Goal: Find specific page/section: Find specific page/section

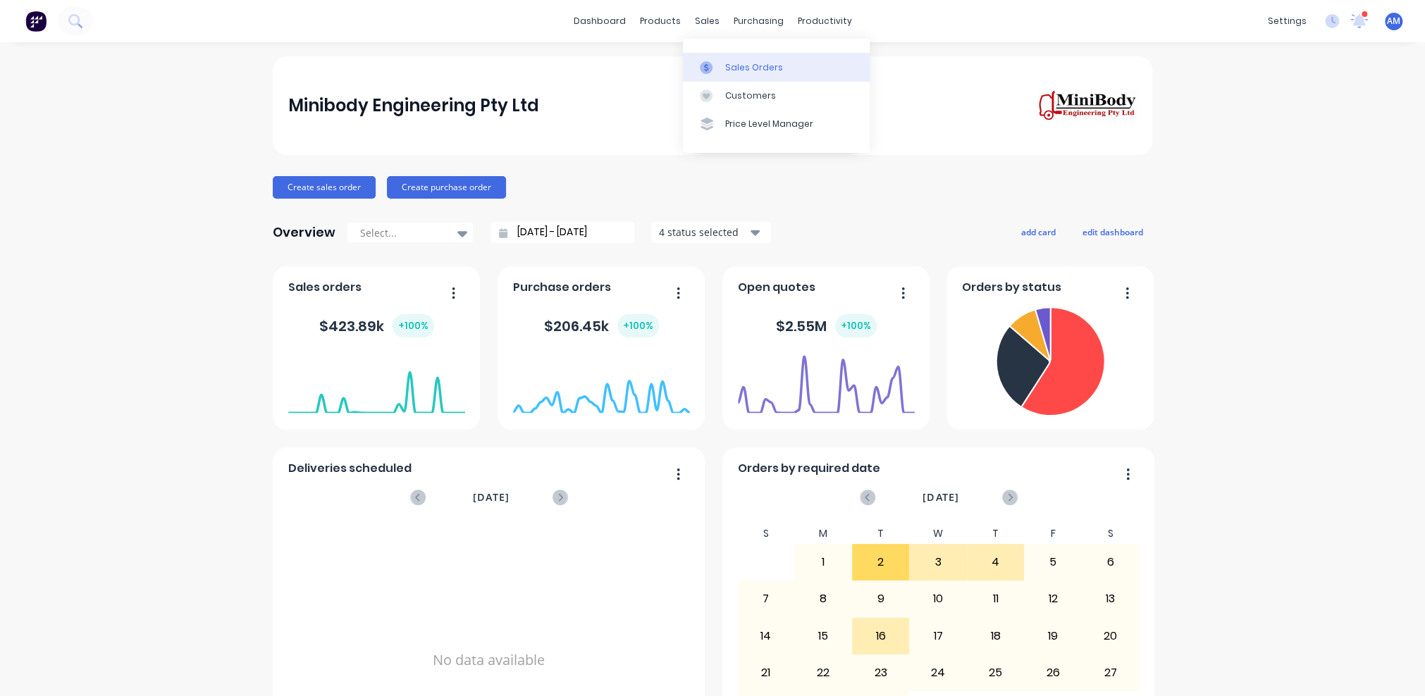
click at [720, 63] on div at bounding box center [710, 67] width 21 height 13
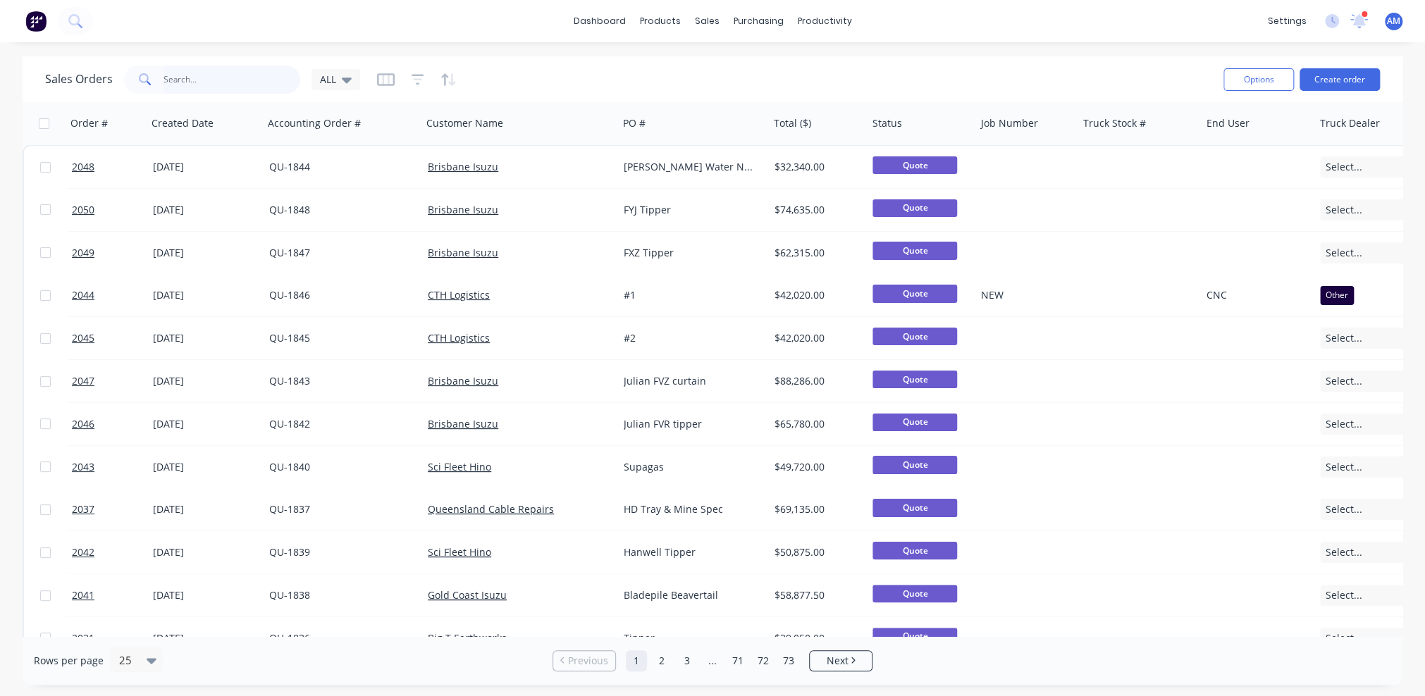
click at [197, 80] on input "text" at bounding box center [232, 80] width 137 height 28
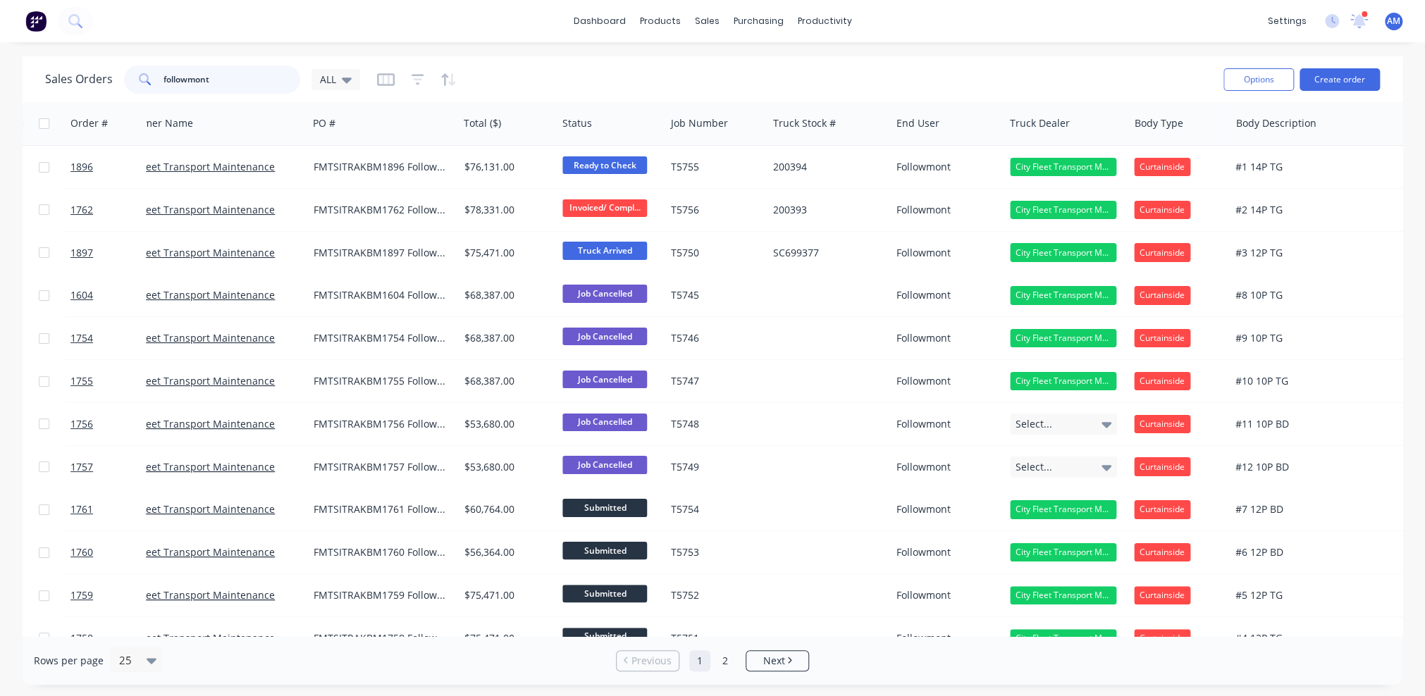
scroll to position [0, 327]
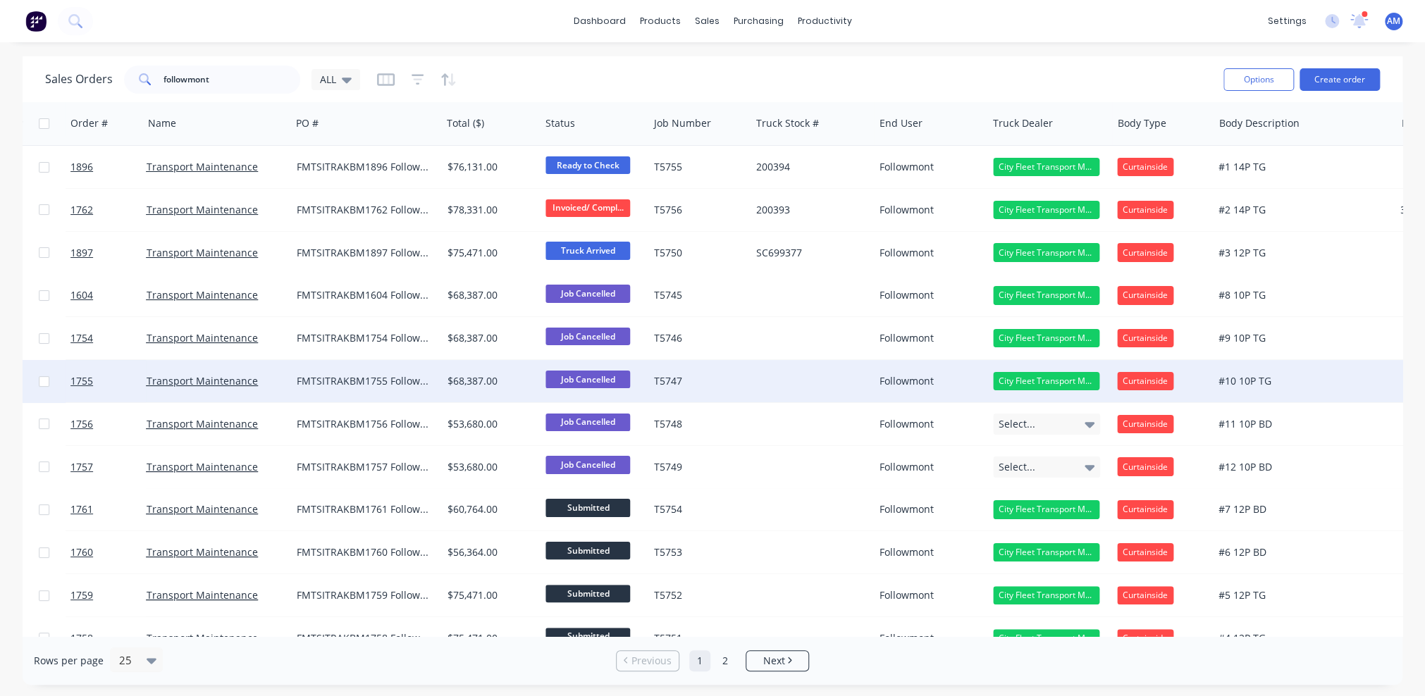
click at [1097, 380] on div "City Fleet Transport Management" at bounding box center [1046, 381] width 106 height 18
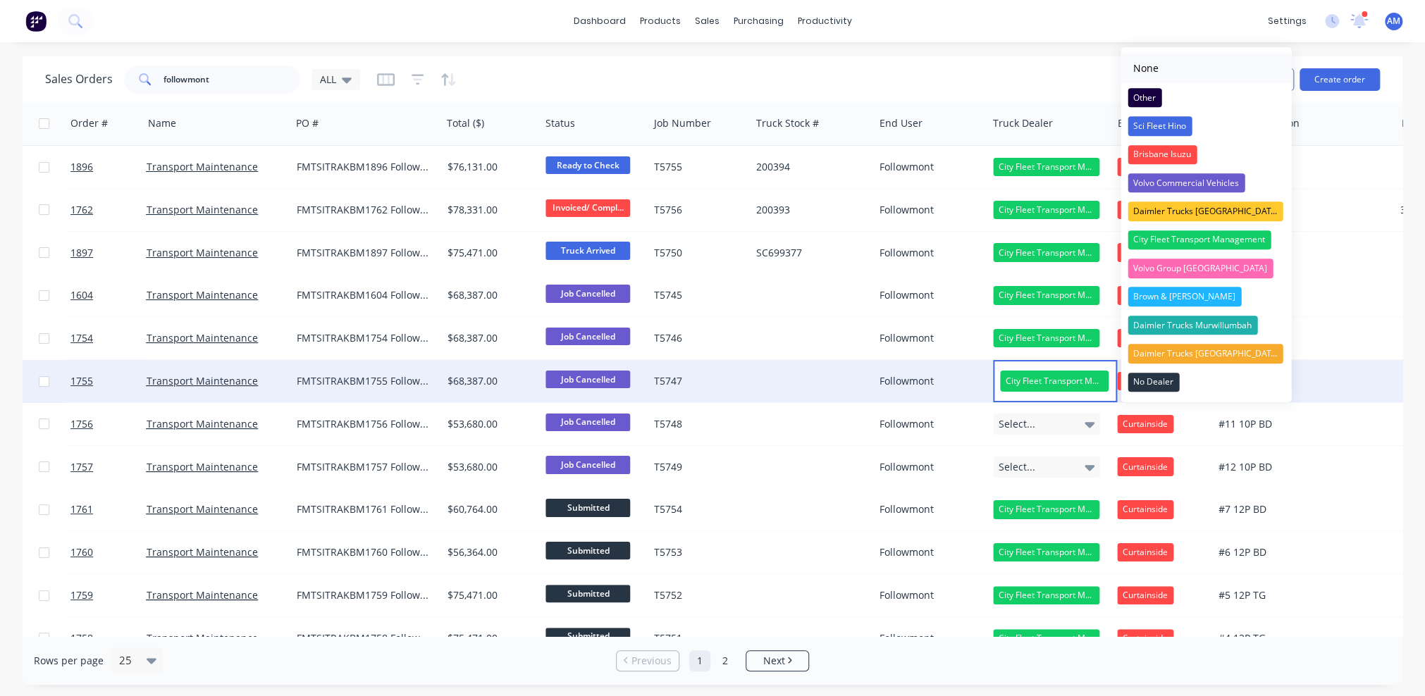
drag, startPoint x: 1158, startPoint y: 59, endPoint x: 1153, endPoint y: 76, distance: 17.6
click at [1158, 60] on div "None" at bounding box center [1146, 69] width 37 height 22
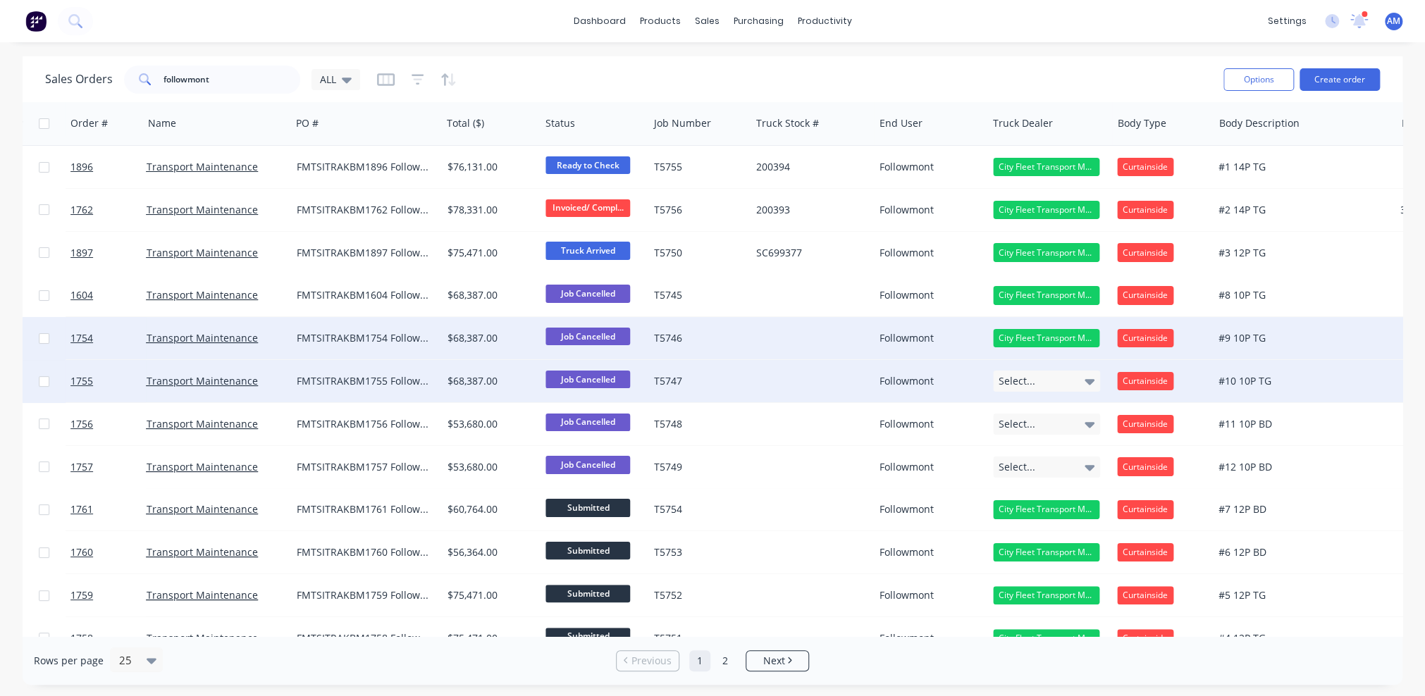
click at [1095, 340] on div "City Fleet Transport Management" at bounding box center [1046, 338] width 106 height 18
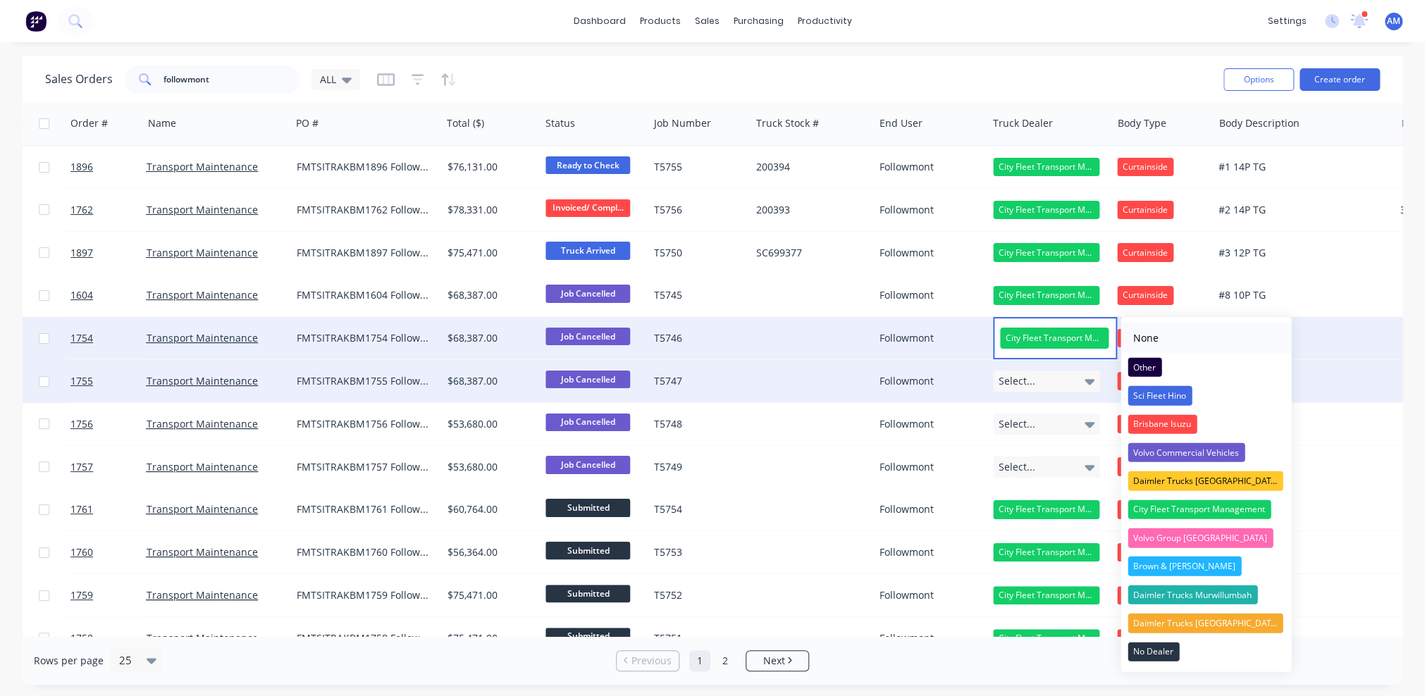
click at [1142, 335] on div "None" at bounding box center [1146, 338] width 37 height 22
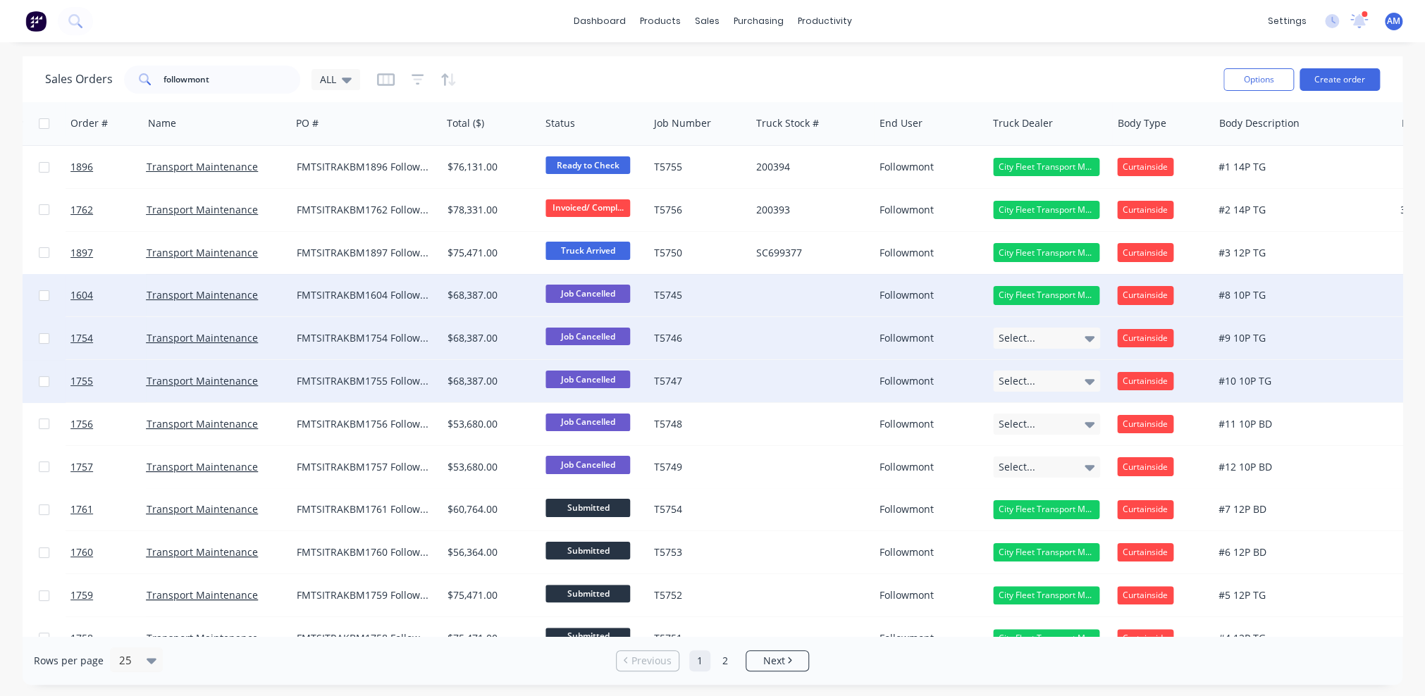
click at [1095, 297] on div "City Fleet Transport Management" at bounding box center [1046, 295] width 106 height 18
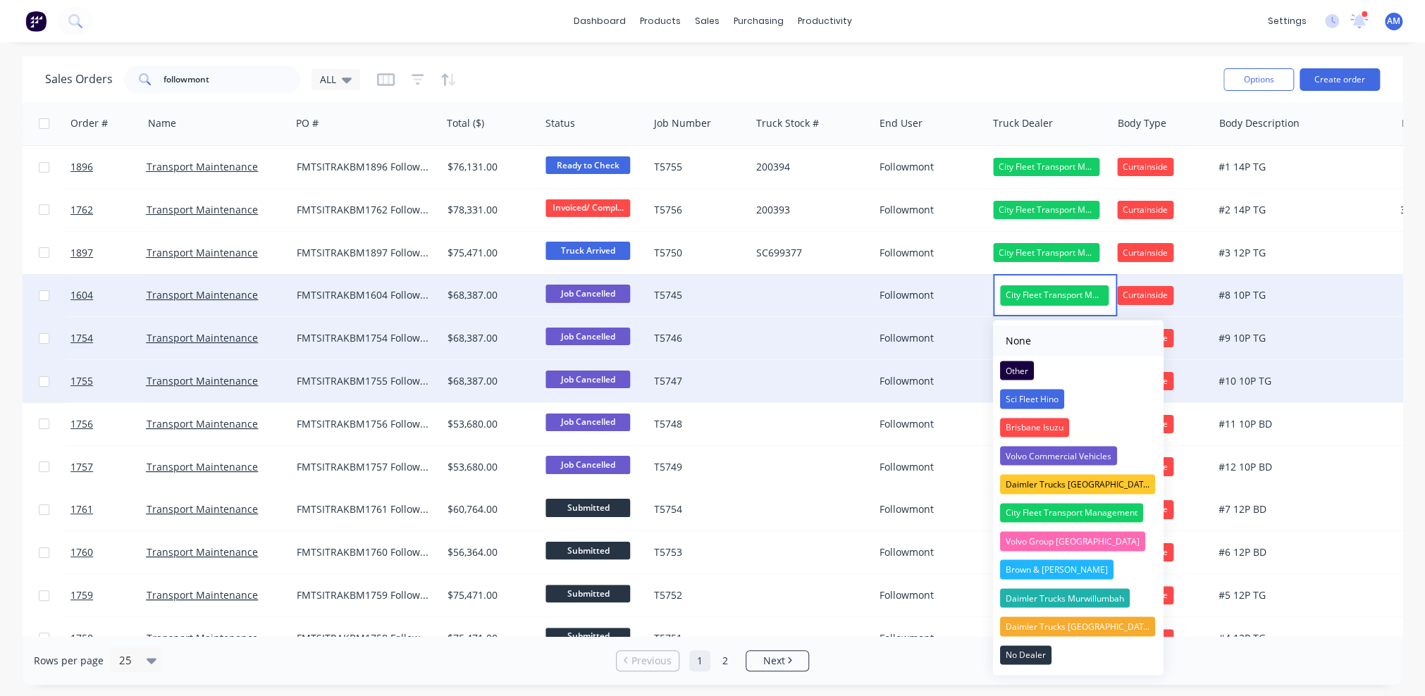
click at [1078, 343] on button "None" at bounding box center [1078, 341] width 171 height 30
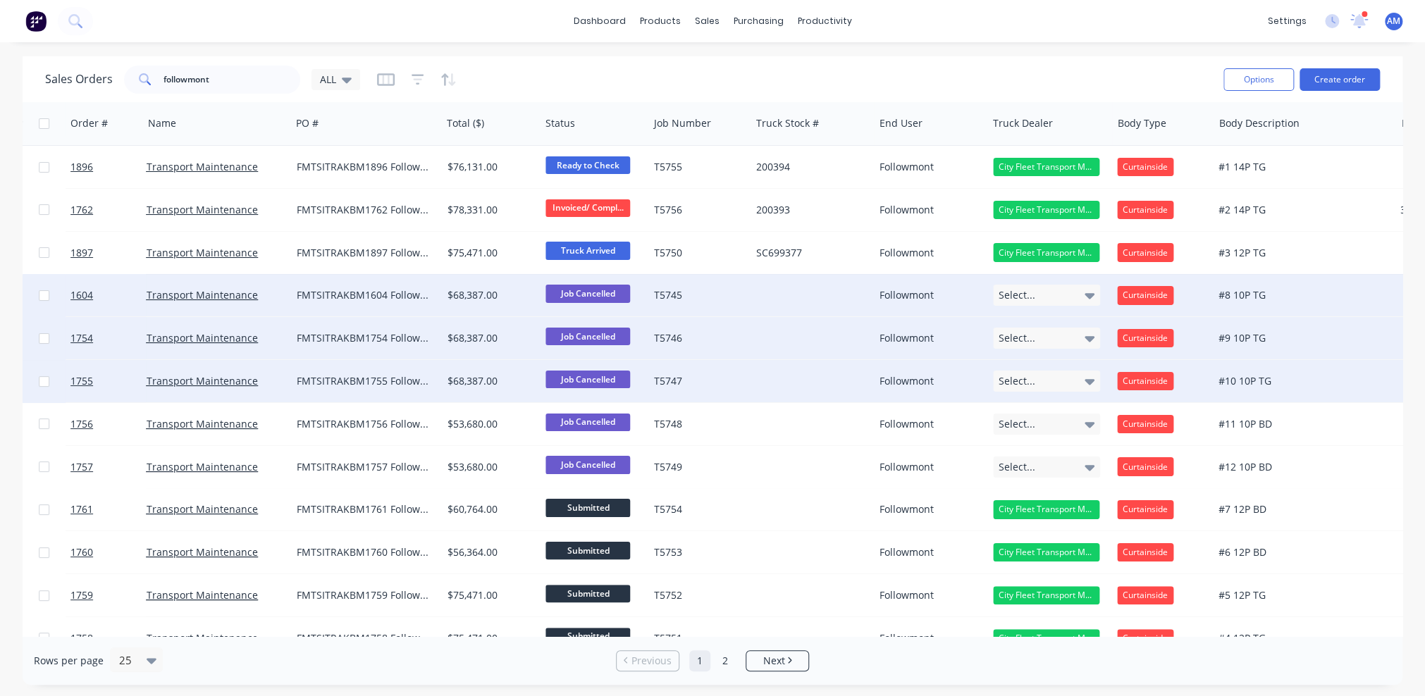
click at [1167, 298] on div "Curtainside" at bounding box center [1145, 295] width 56 height 18
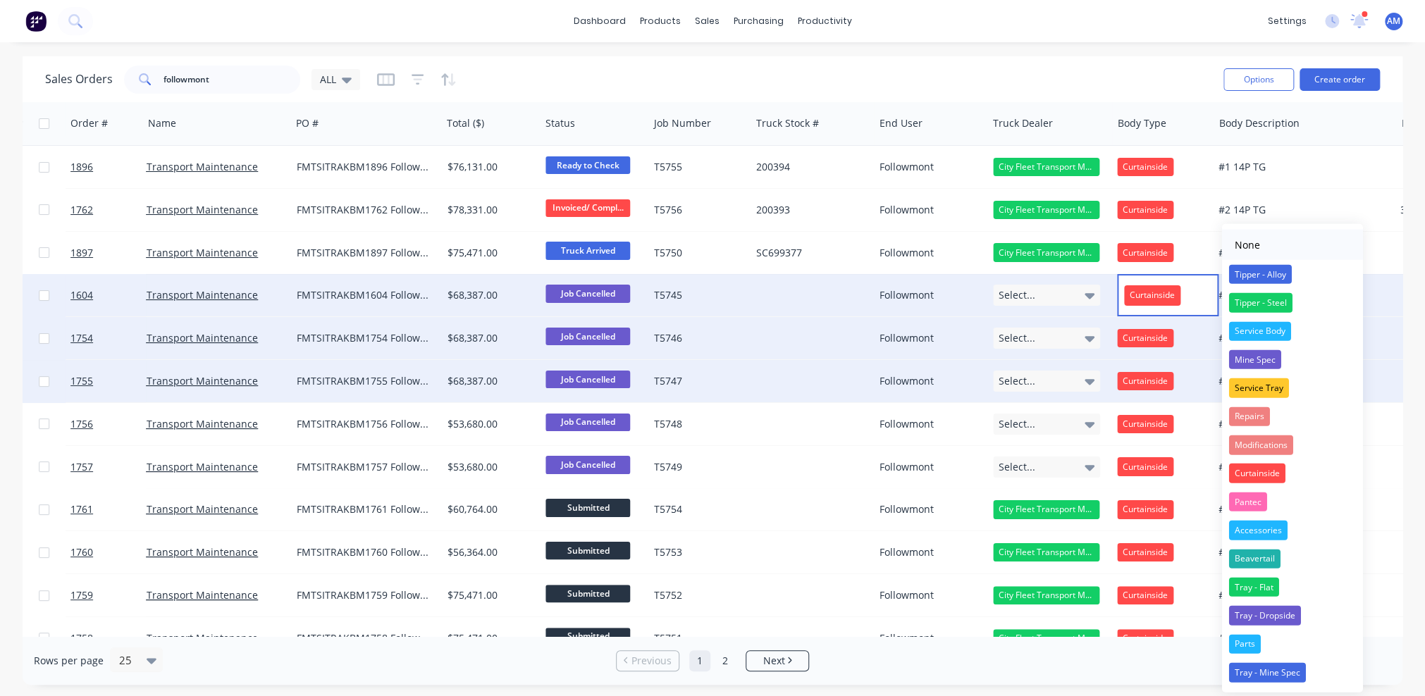
click at [1250, 243] on div "None" at bounding box center [1247, 245] width 37 height 22
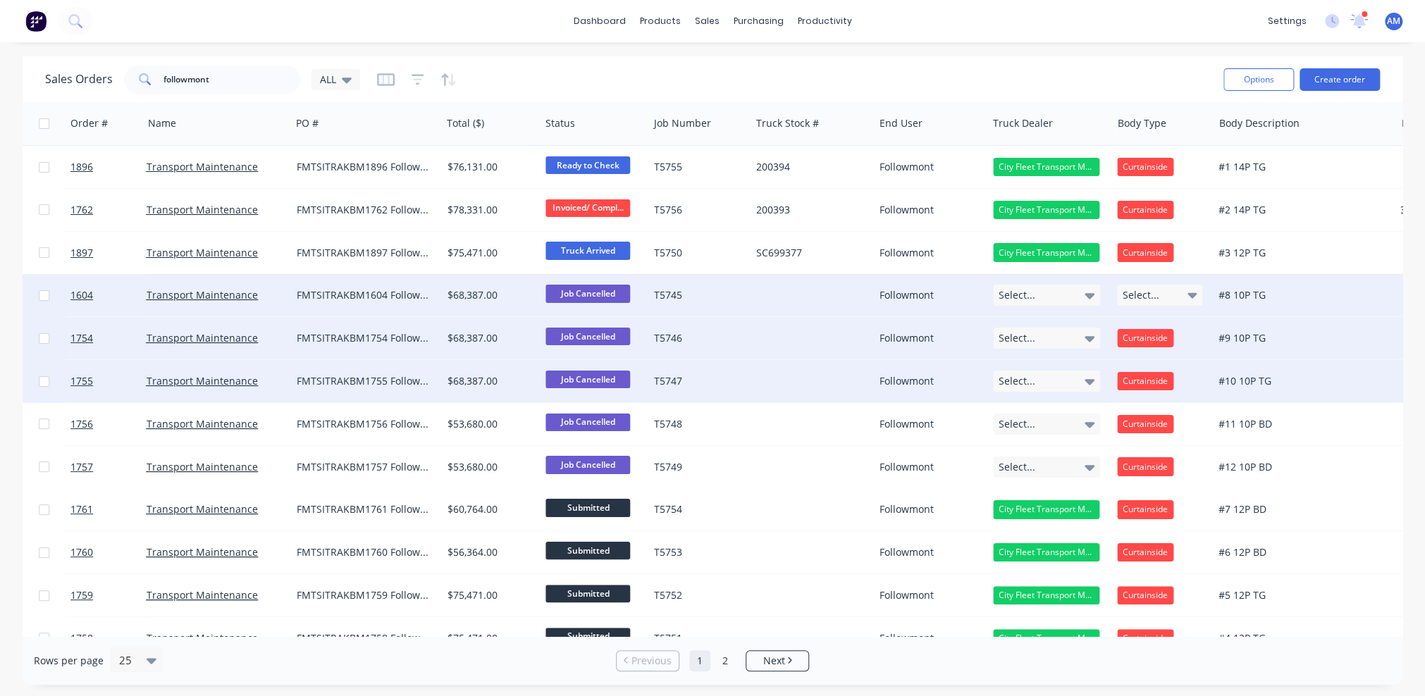
click at [1170, 336] on div "Curtainside" at bounding box center [1145, 338] width 56 height 18
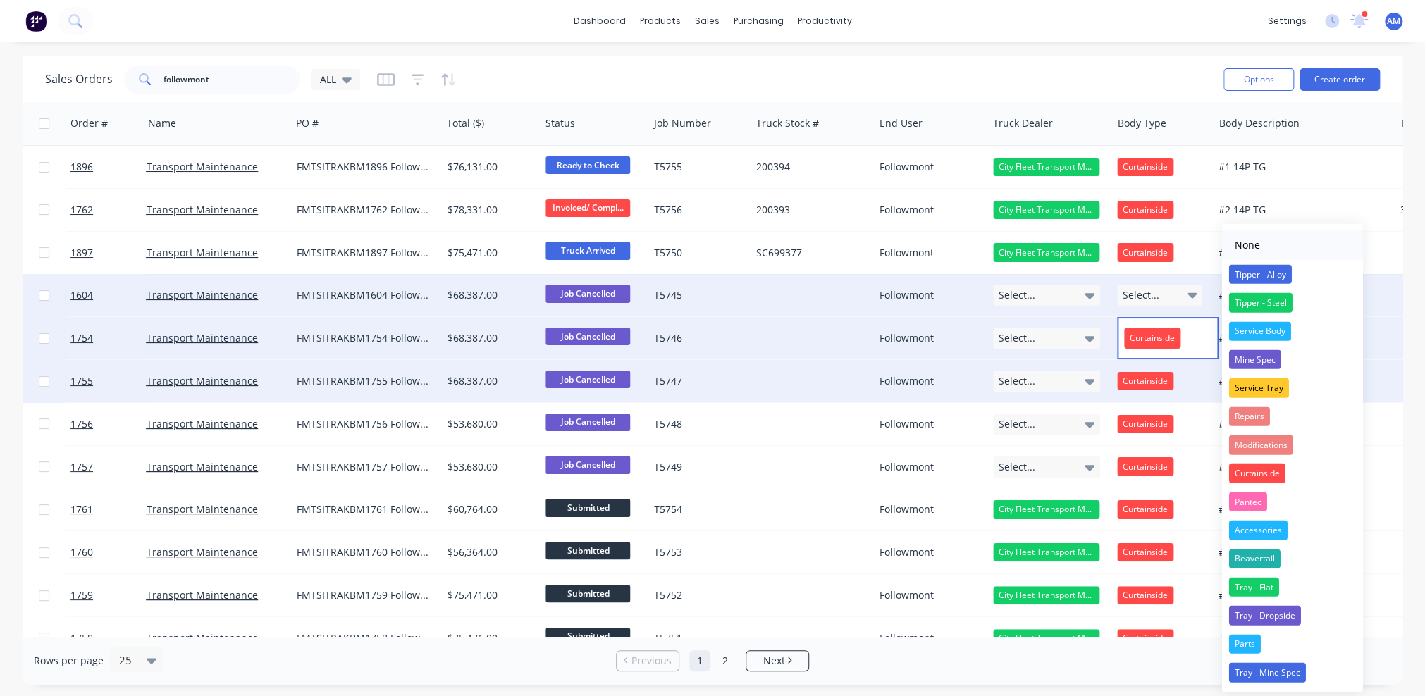
click at [1250, 245] on div "None" at bounding box center [1247, 245] width 37 height 22
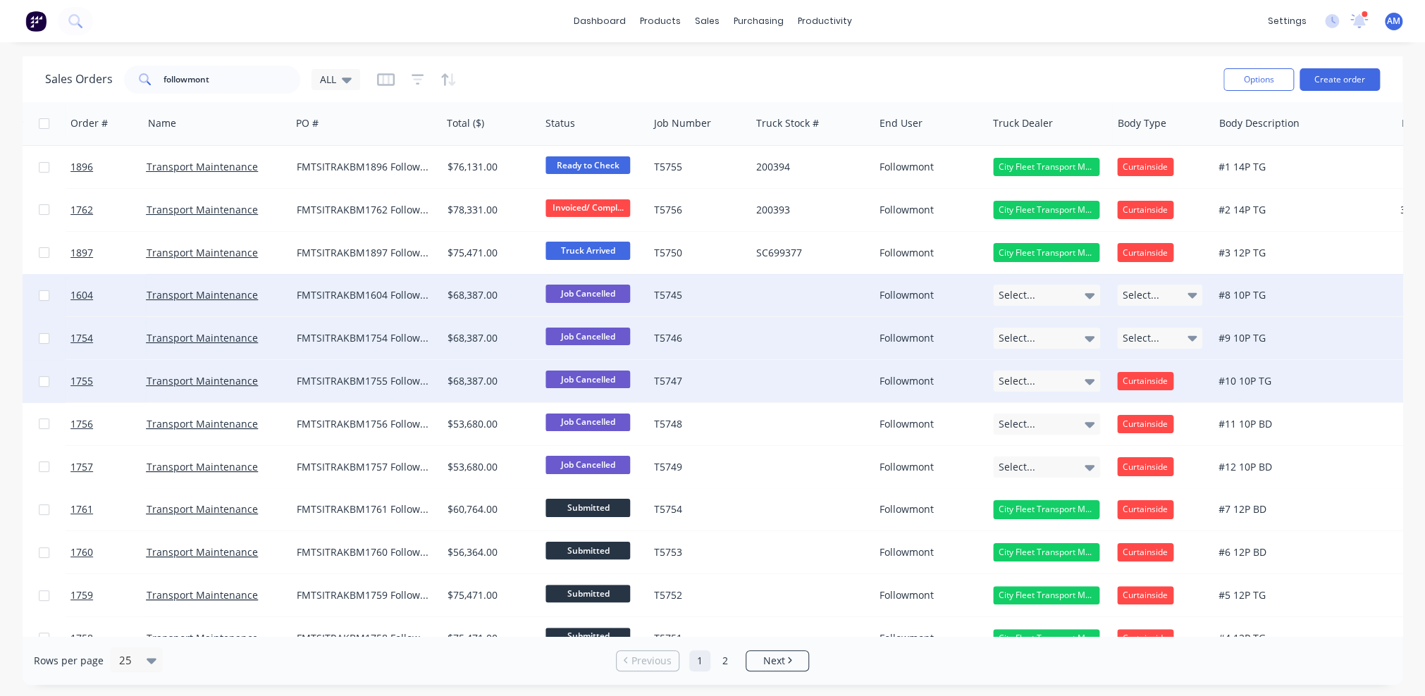
click at [1157, 380] on div "Curtainside" at bounding box center [1145, 381] width 56 height 18
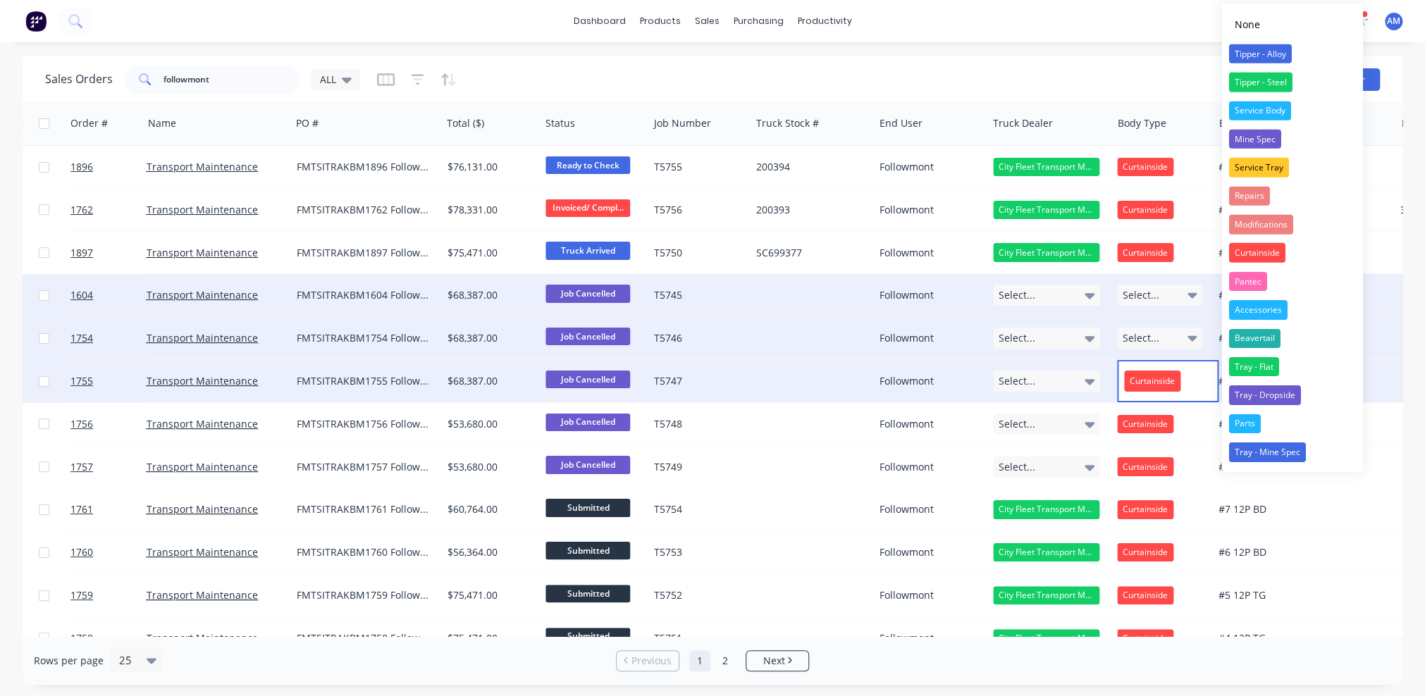
click at [1242, 16] on div "None" at bounding box center [1247, 24] width 37 height 22
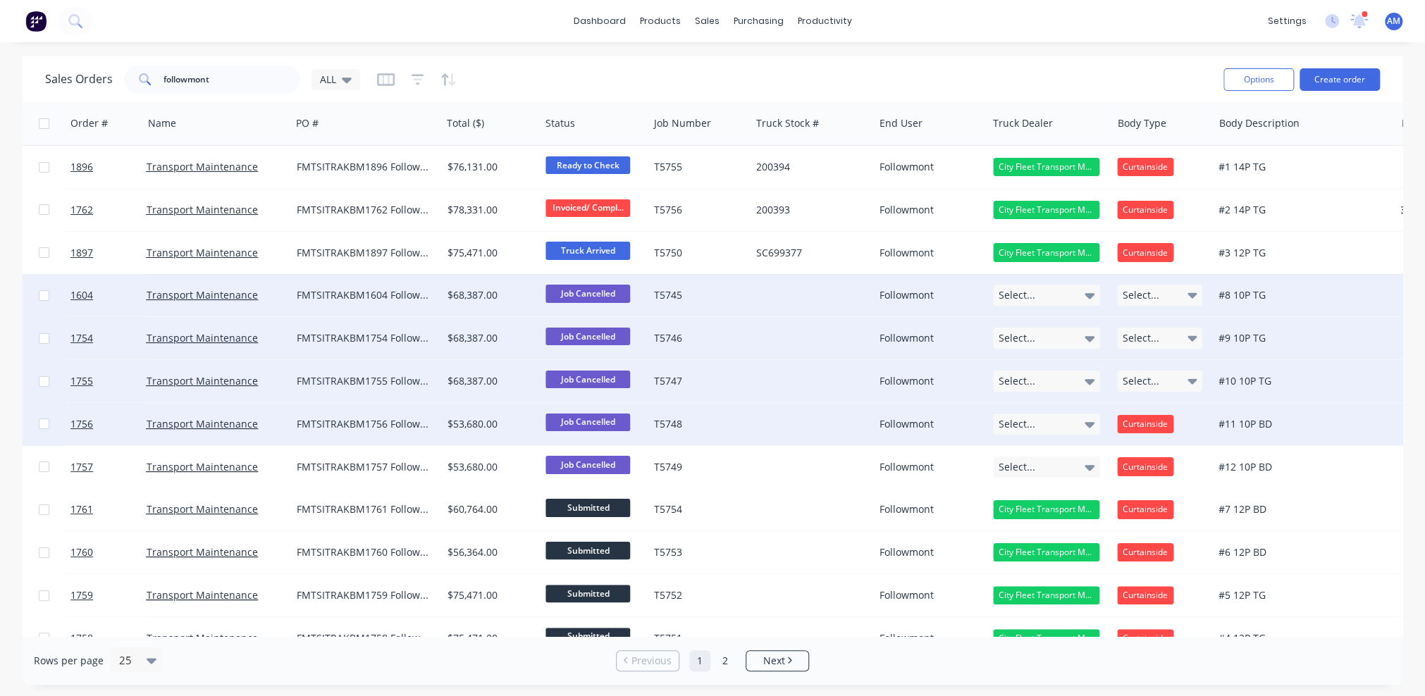
click at [1164, 426] on div "Curtainside" at bounding box center [1145, 424] width 56 height 18
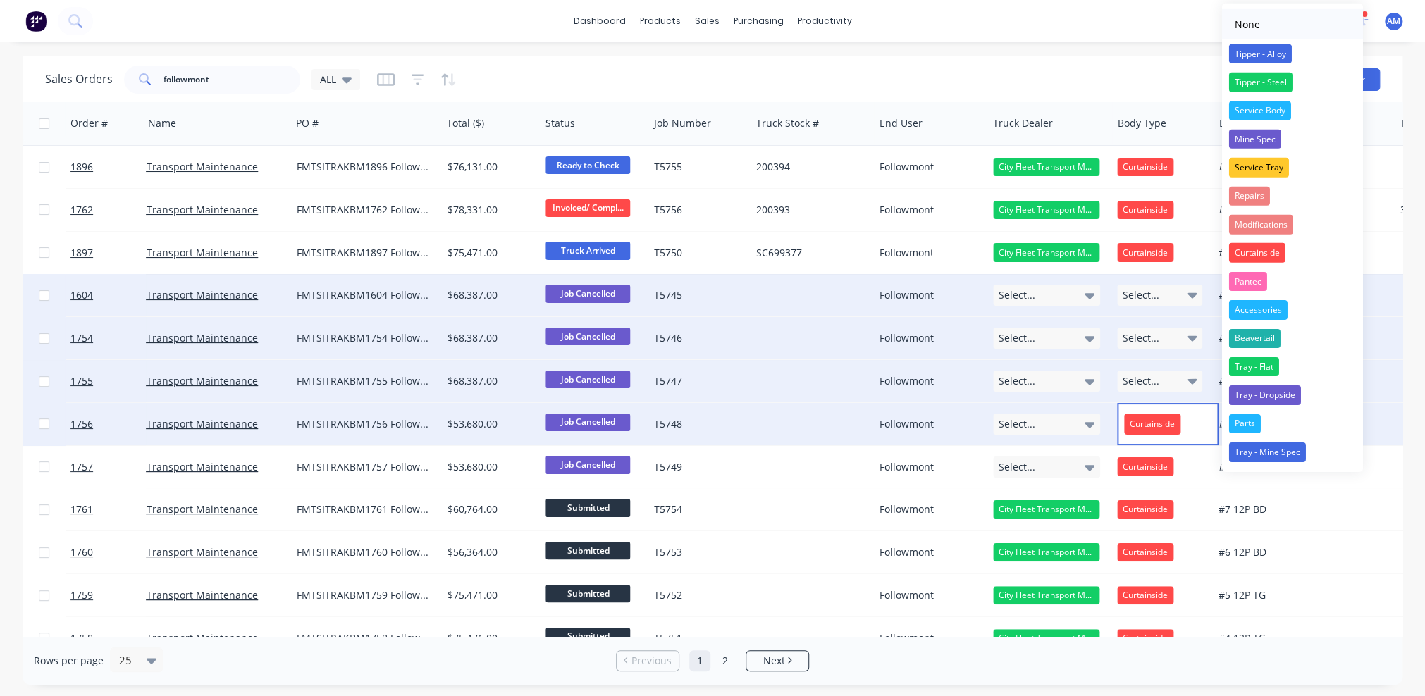
click at [1239, 24] on div "None" at bounding box center [1247, 24] width 37 height 22
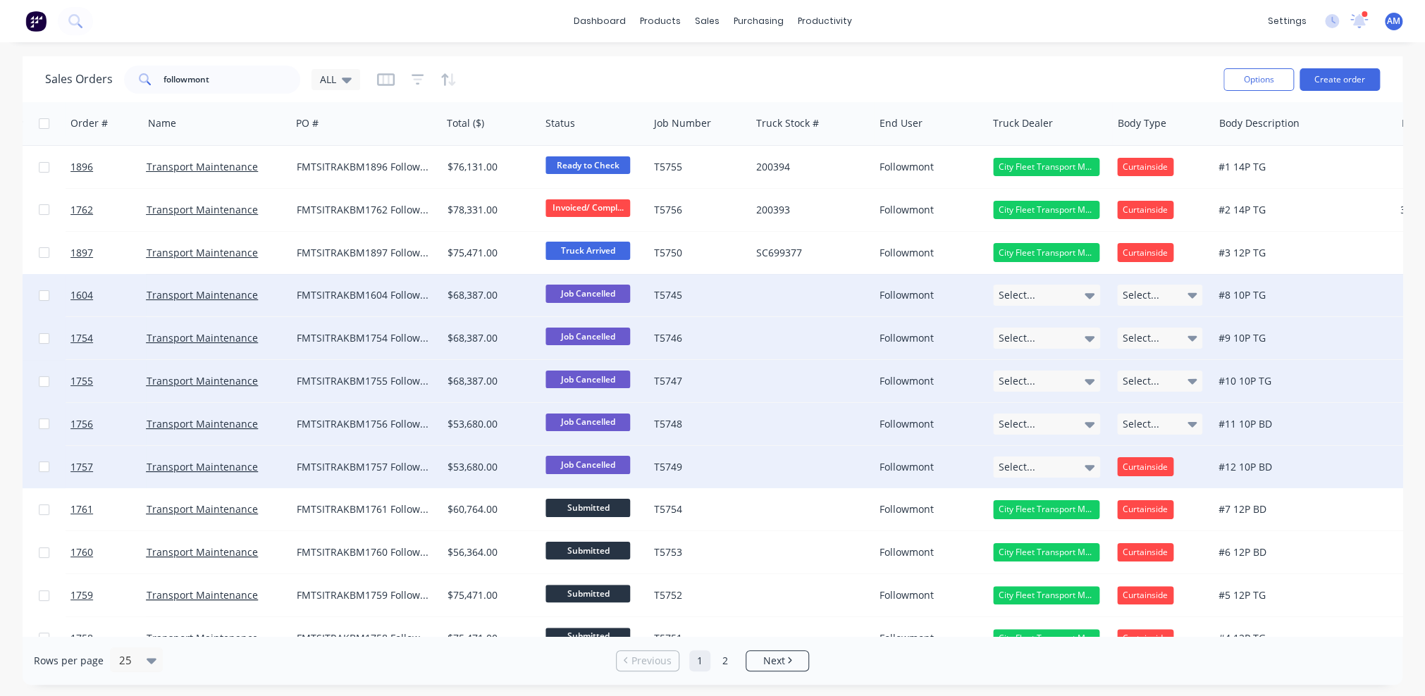
click at [1162, 470] on div "Curtainside" at bounding box center [1145, 466] width 56 height 18
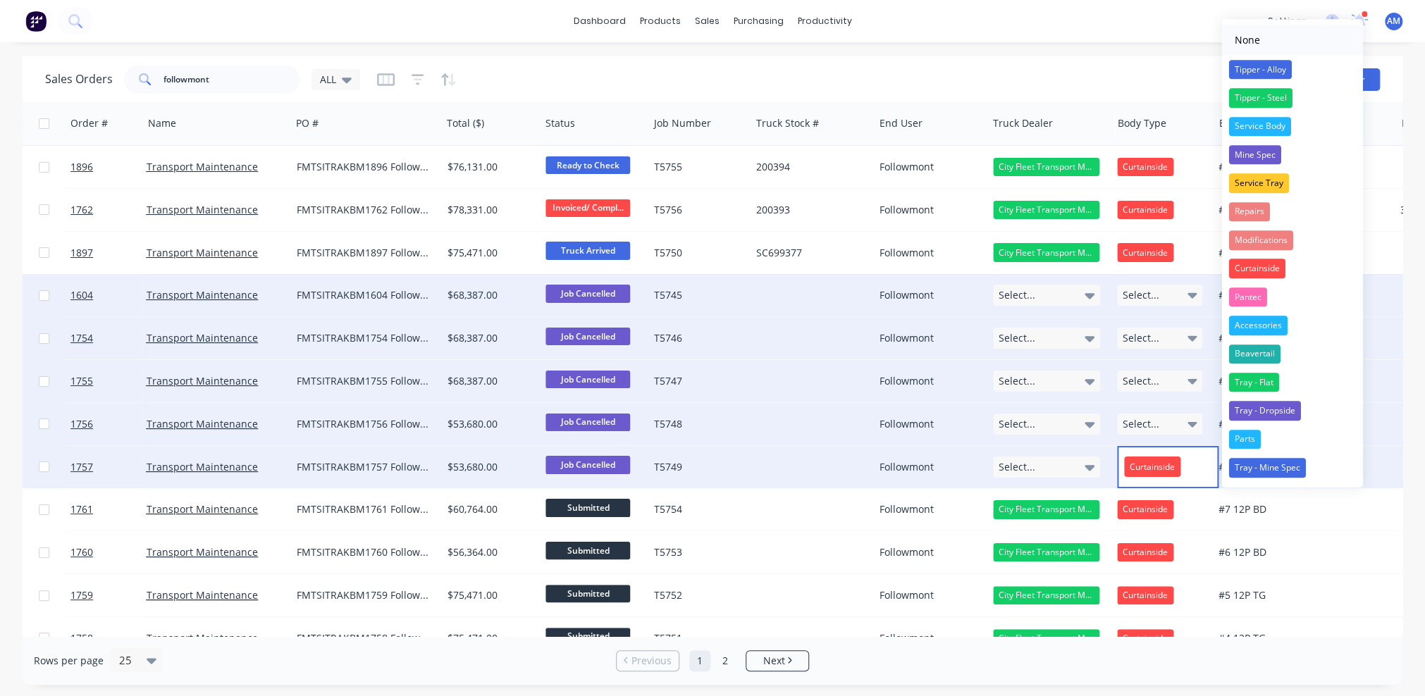
click at [1272, 32] on button "None" at bounding box center [1292, 40] width 141 height 30
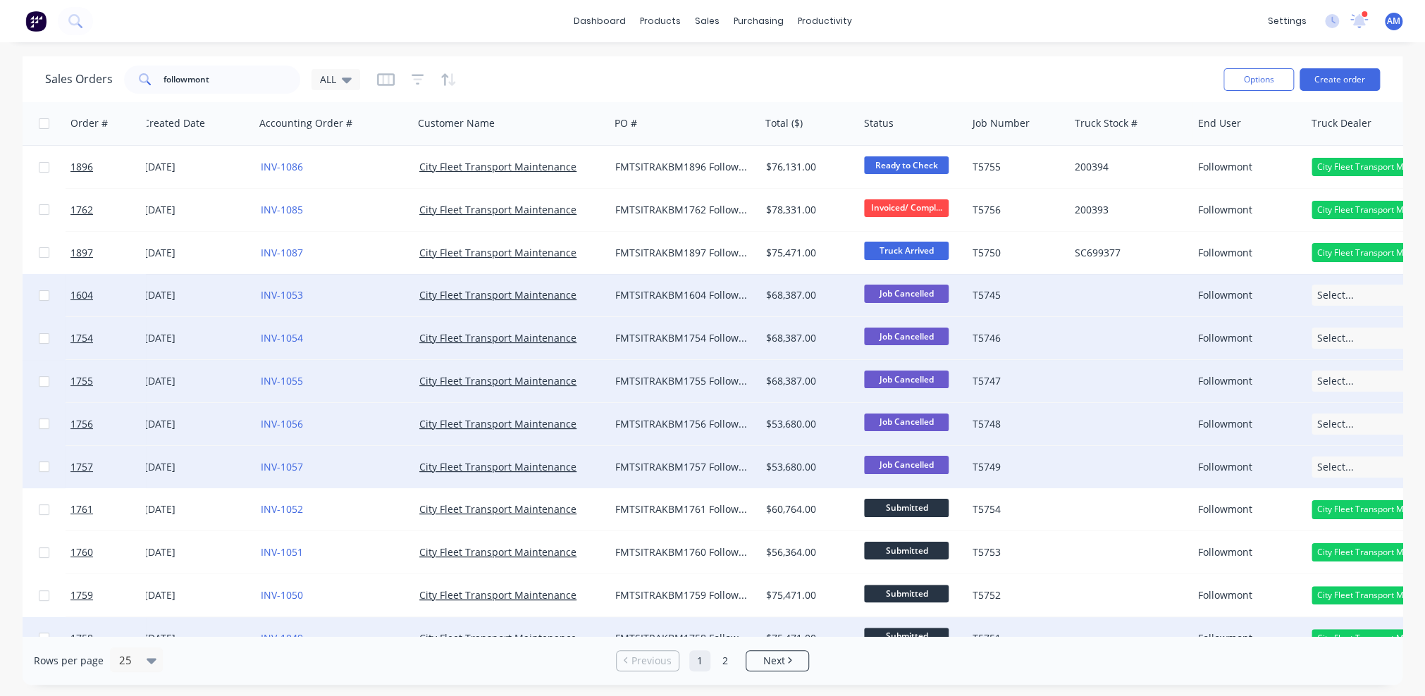
scroll to position [0, 8]
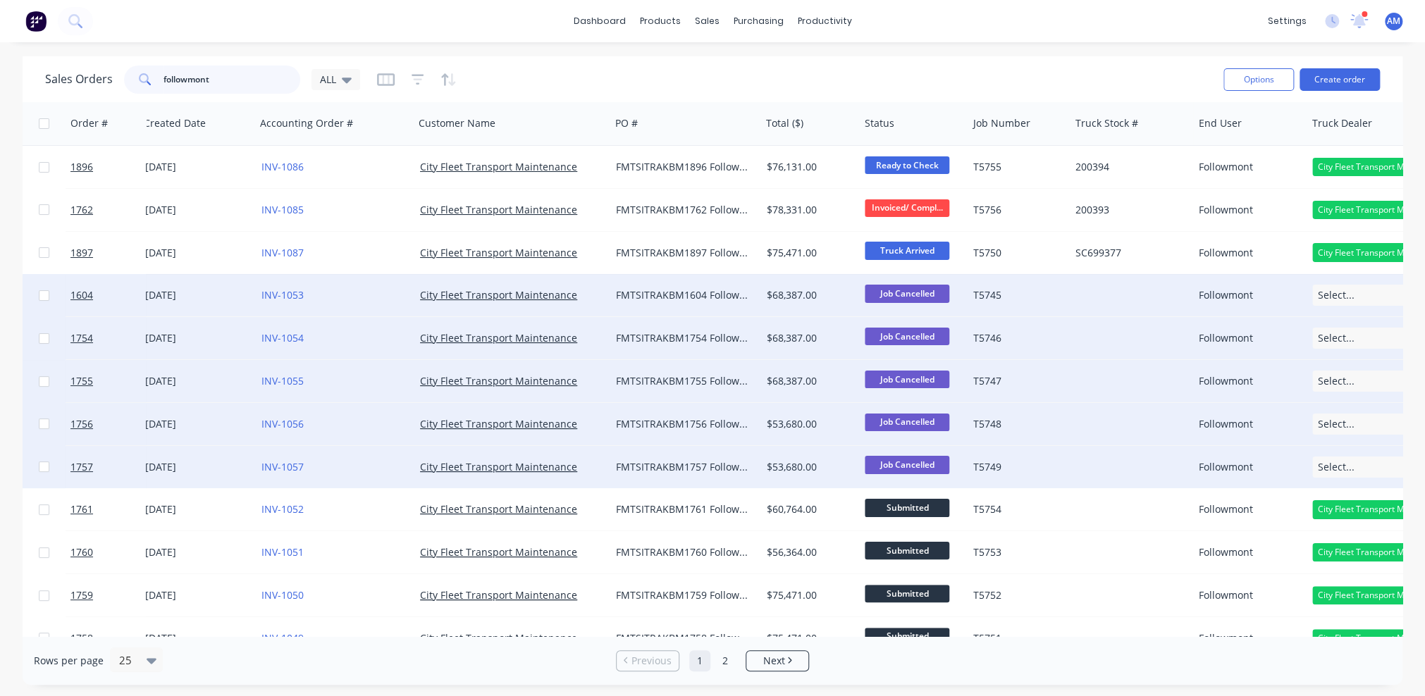
drag, startPoint x: 221, startPoint y: 84, endPoint x: 131, endPoint y: 80, distance: 90.3
click at [131, 80] on div "followmont" at bounding box center [212, 80] width 176 height 28
type input "treescapes"
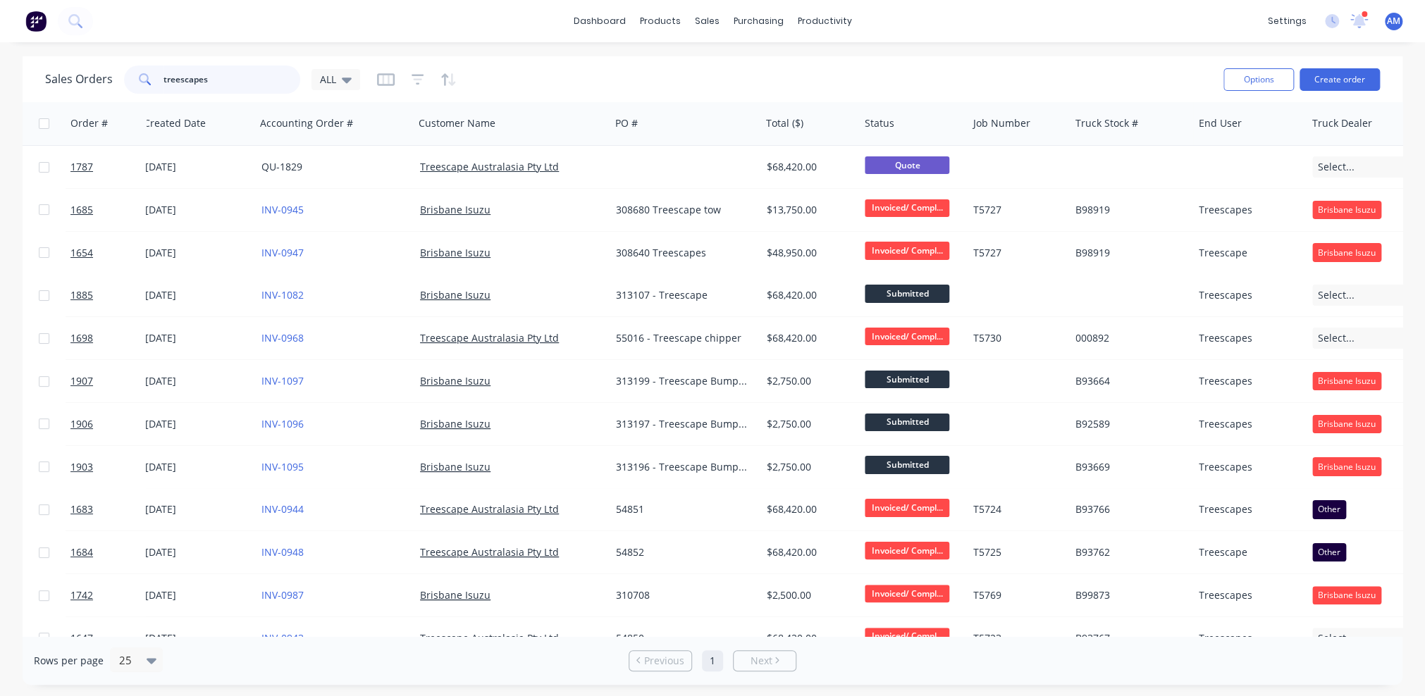
drag, startPoint x: 214, startPoint y: 78, endPoint x: 125, endPoint y: 74, distance: 88.2
click at [125, 74] on div "treescapes" at bounding box center [212, 80] width 176 height 28
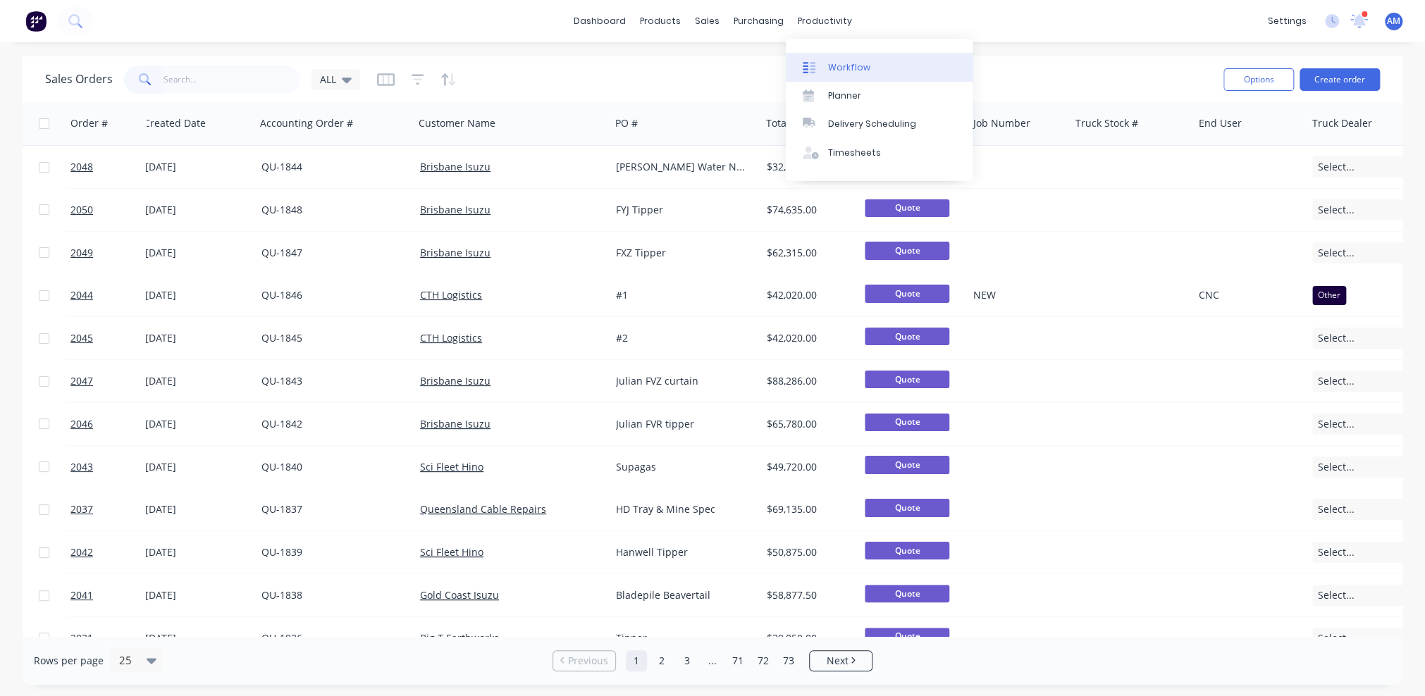
click at [837, 59] on link "Workflow" at bounding box center [879, 67] width 187 height 28
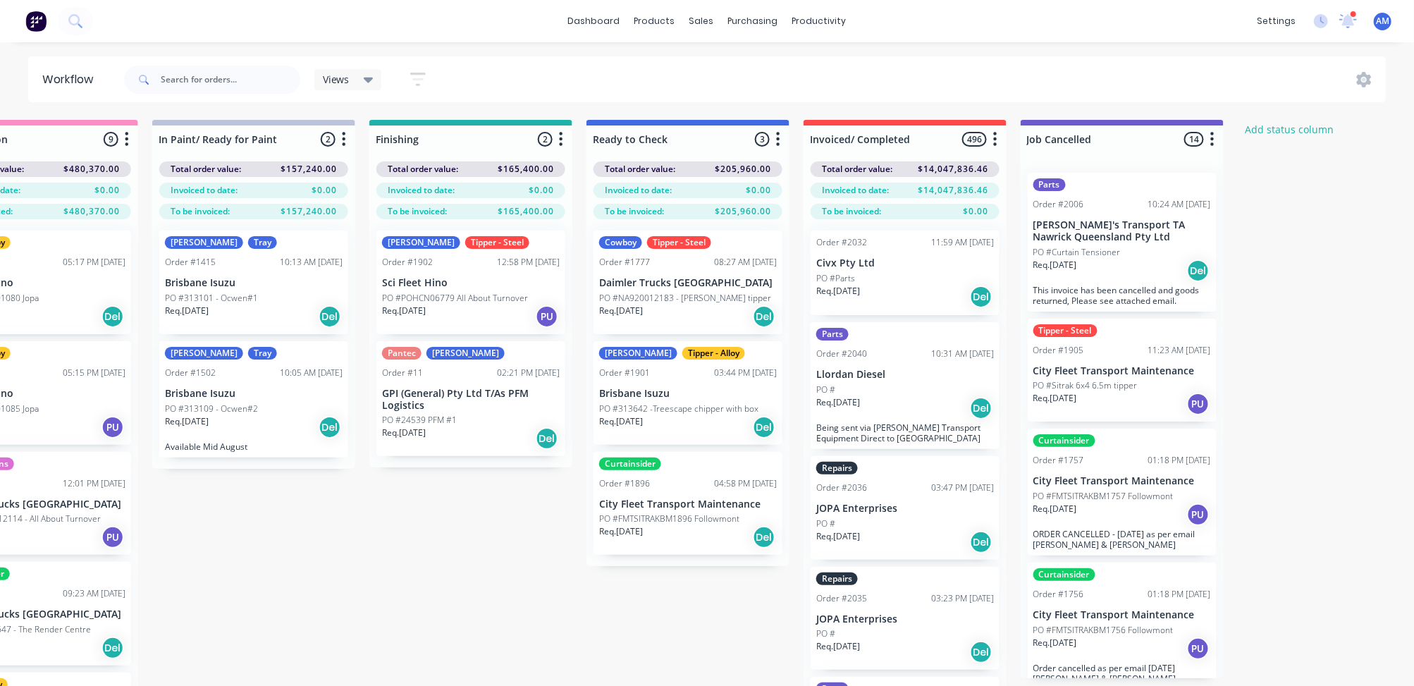
scroll to position [0, 741]
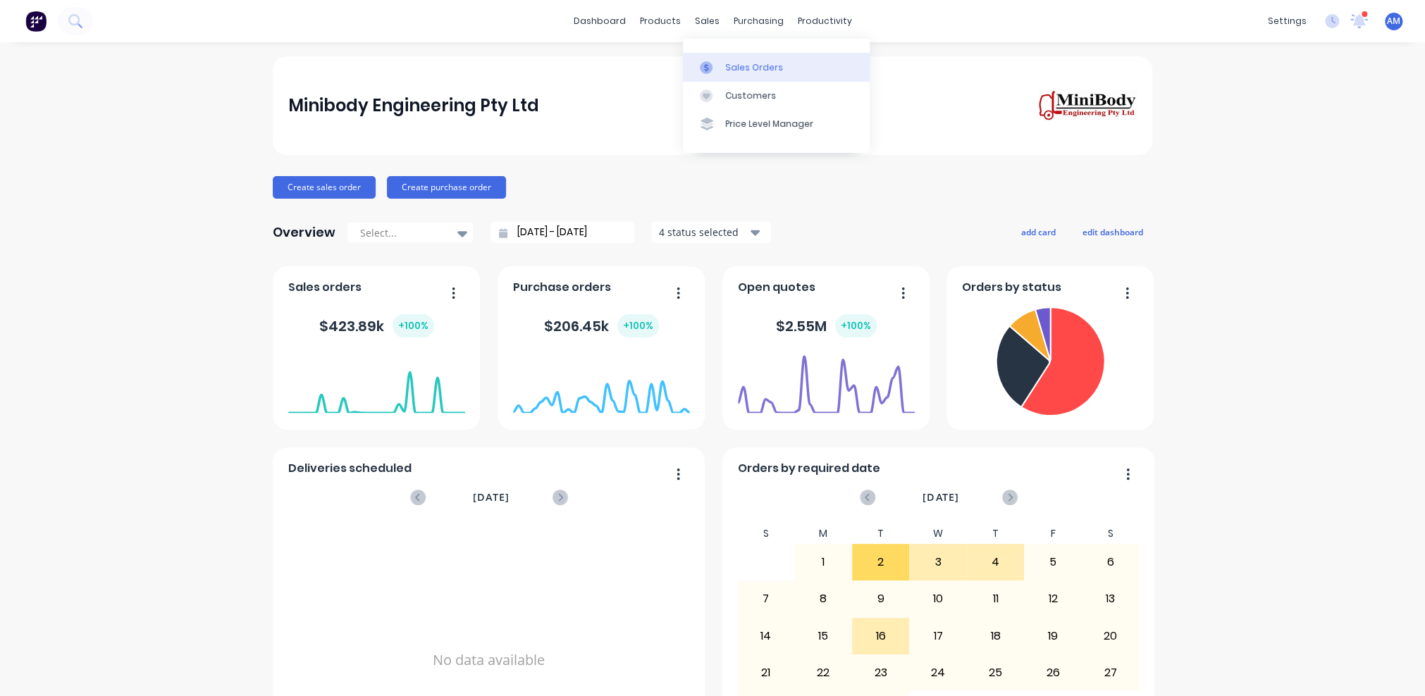
click at [733, 77] on link "Sales Orders" at bounding box center [776, 67] width 187 height 28
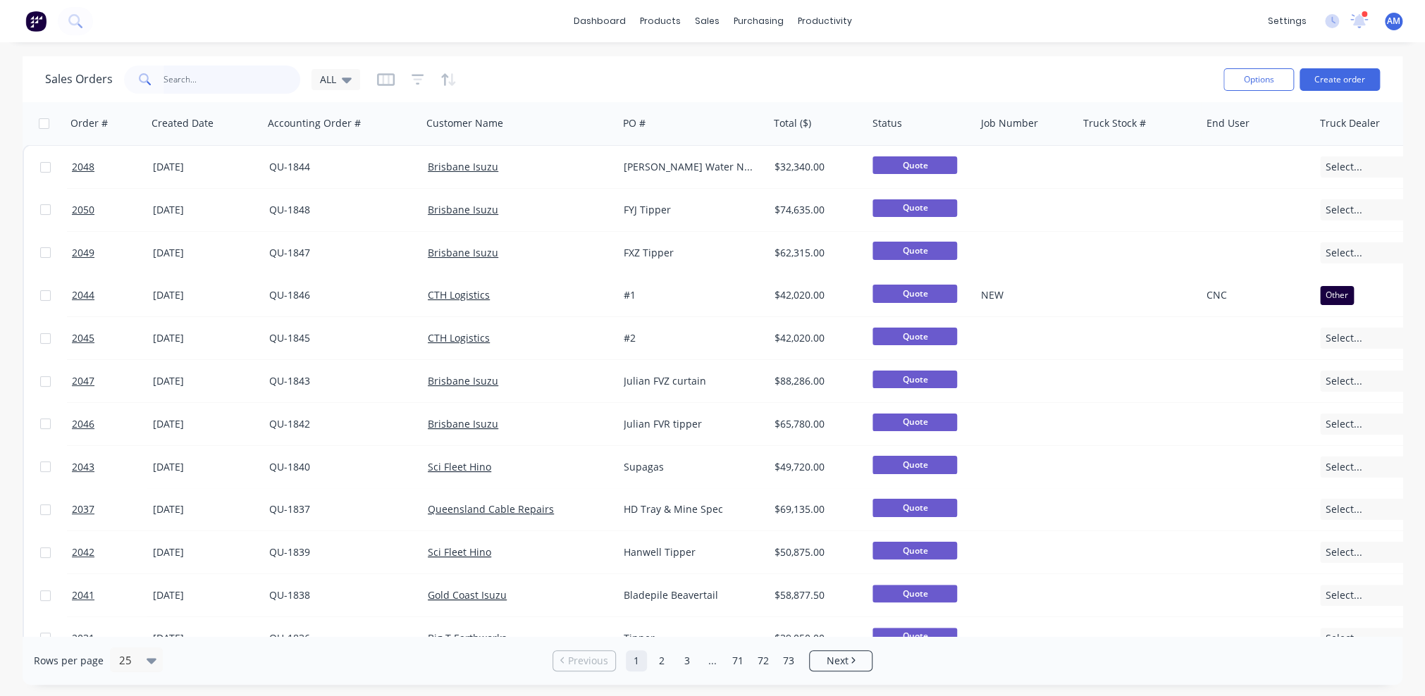
click at [171, 72] on input "text" at bounding box center [232, 80] width 137 height 28
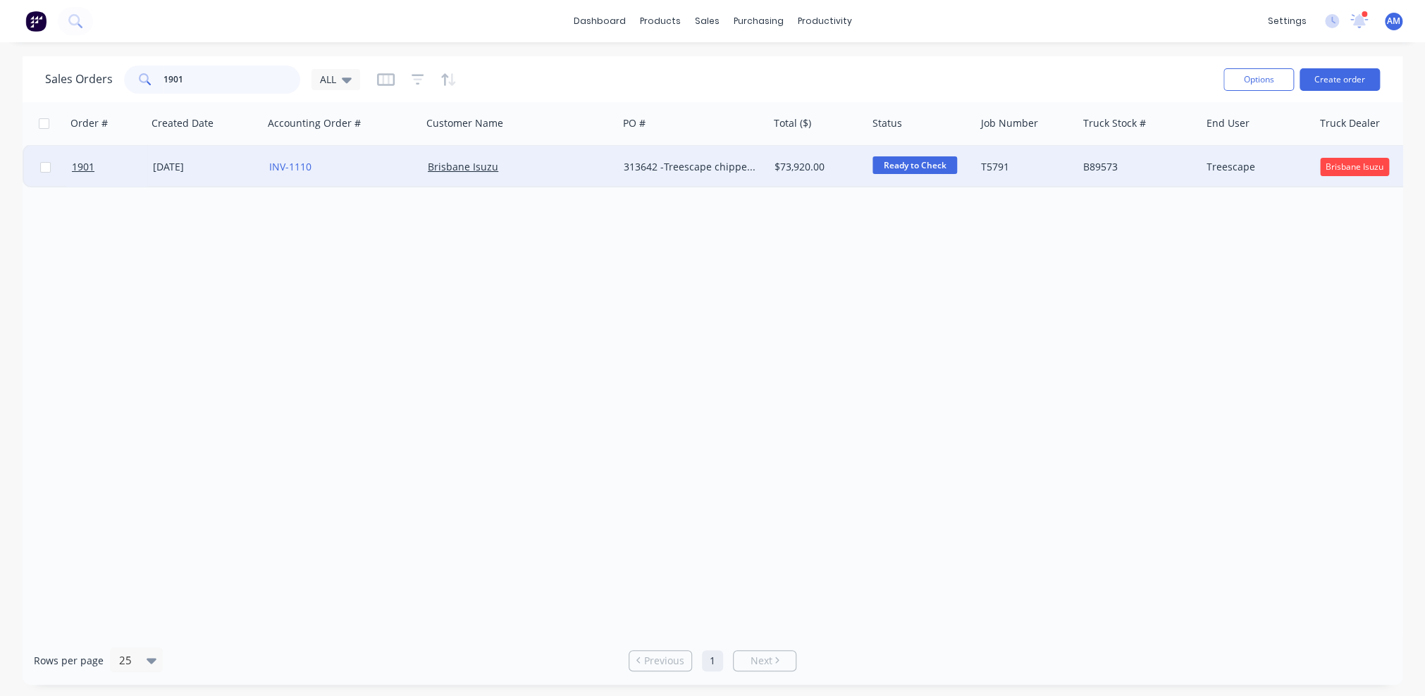
type input "1901"
click at [181, 164] on div "24 Jul 2025" at bounding box center [205, 167] width 105 height 14
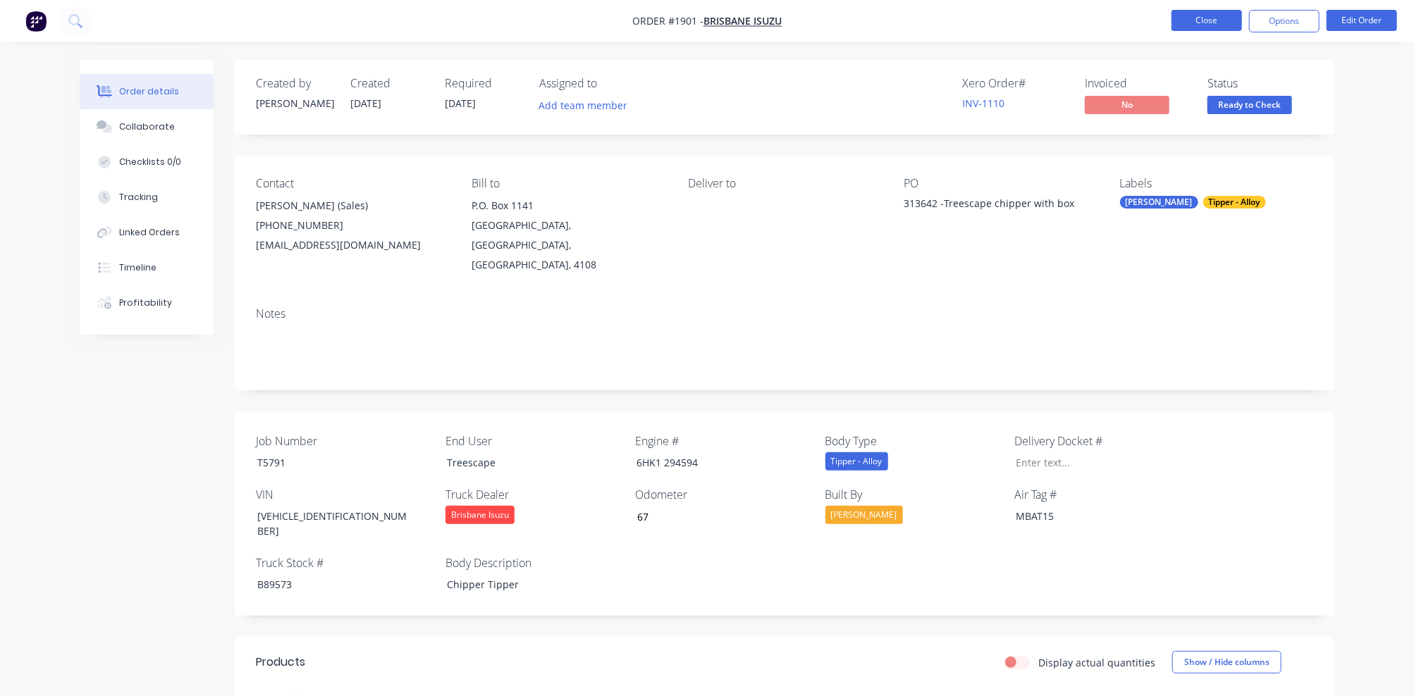
click at [1214, 25] on button "Close" at bounding box center [1206, 20] width 70 height 21
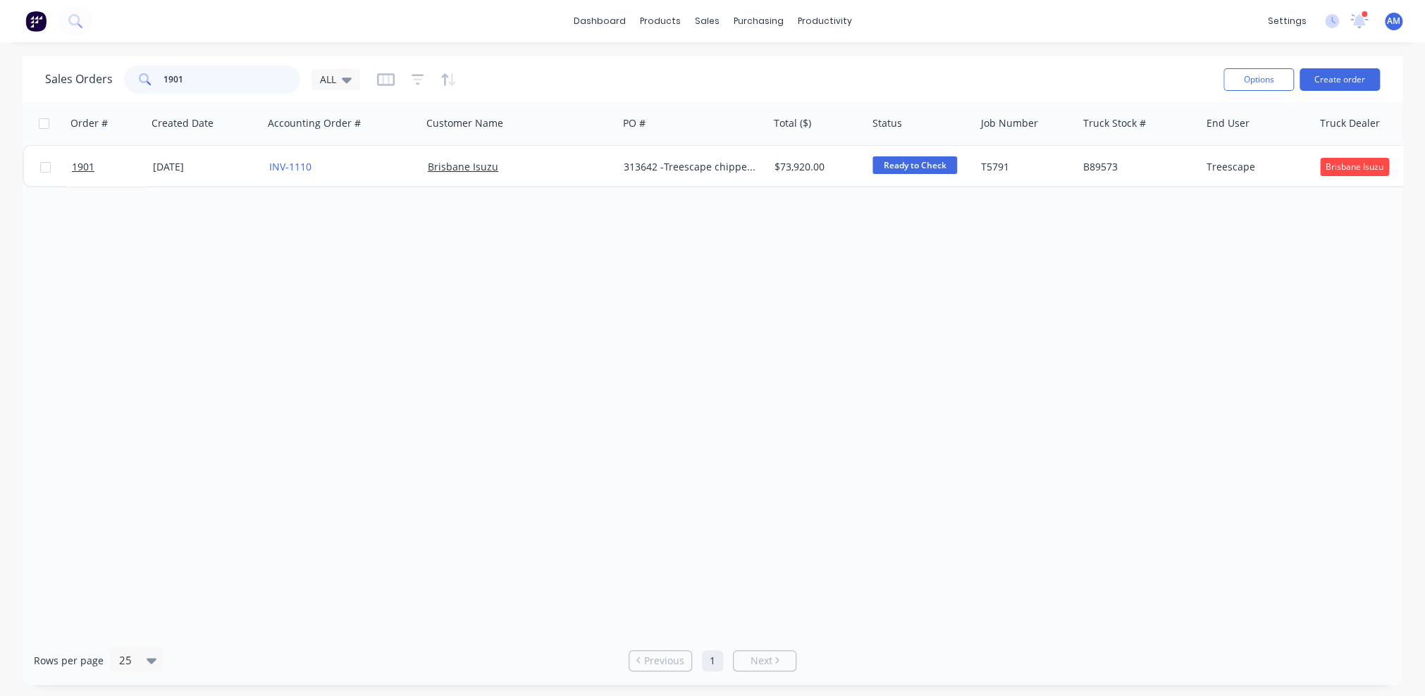
drag, startPoint x: 209, startPoint y: 75, endPoint x: 118, endPoint y: 75, distance: 90.2
click at [118, 75] on div "Sales Orders 1901 ALL" at bounding box center [202, 80] width 315 height 28
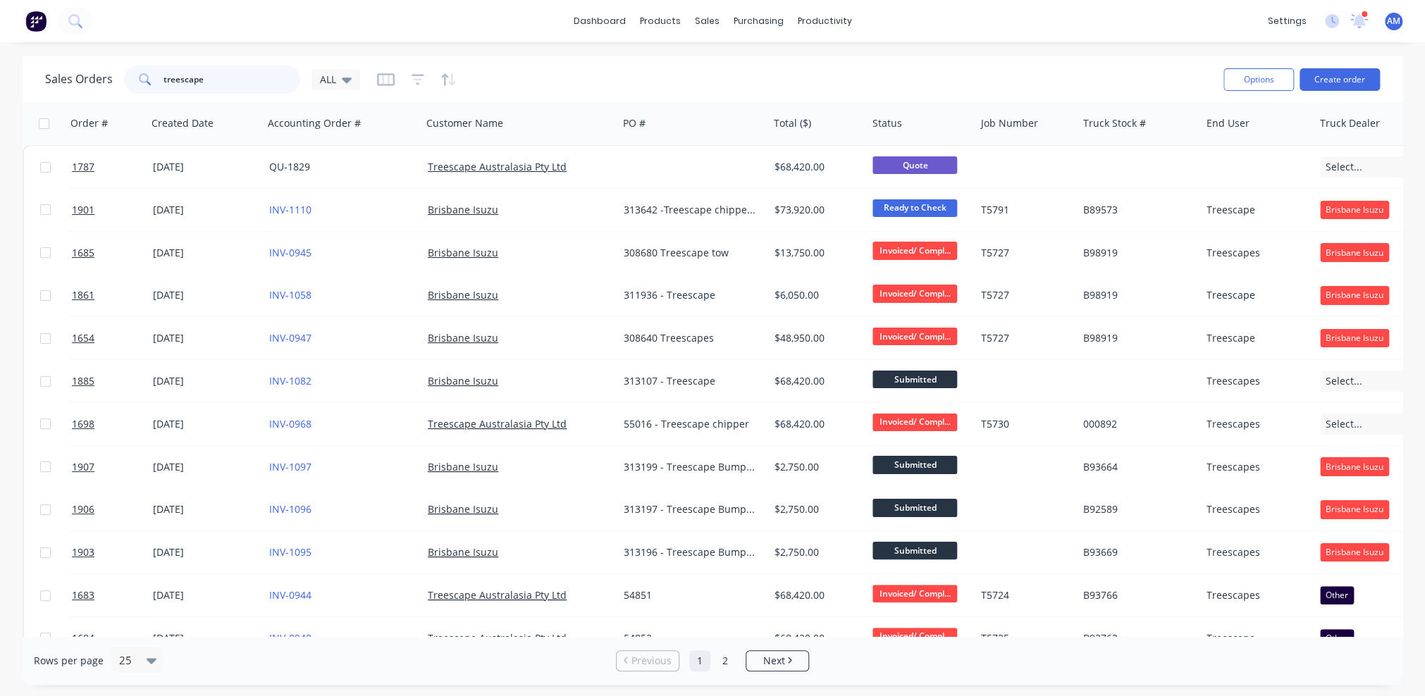
type input "treescape"
click at [636, 68] on div "Sales Orders treescape ALL" at bounding box center [628, 79] width 1167 height 35
